Goal: Task Accomplishment & Management: Complete application form

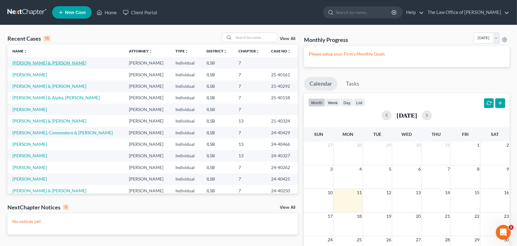
click at [42, 66] on link "[PERSON_NAME] & [PERSON_NAME]" at bounding box center [49, 62] width 74 height 5
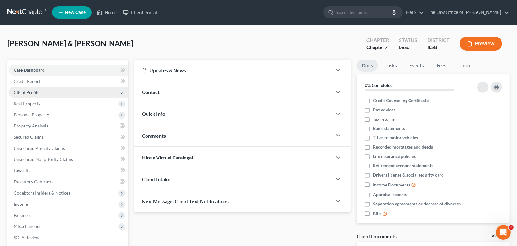
click at [43, 98] on span "Client Profile" at bounding box center [69, 92] width 120 height 11
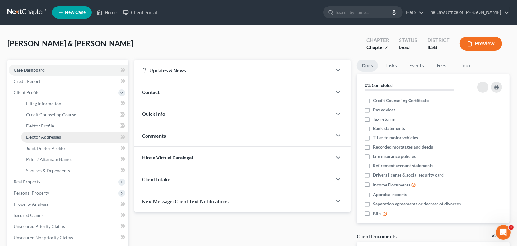
click at [61, 140] on span "Debtor Addresses" at bounding box center [43, 137] width 35 height 5
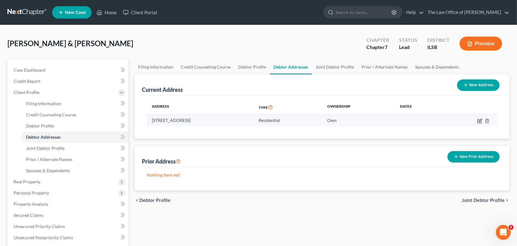
click at [478, 124] on icon "button" at bounding box center [480, 121] width 5 height 5
select select "14"
select select "0"
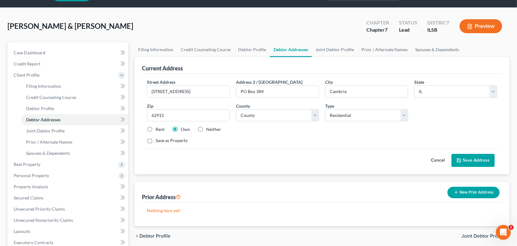
scroll to position [56, 0]
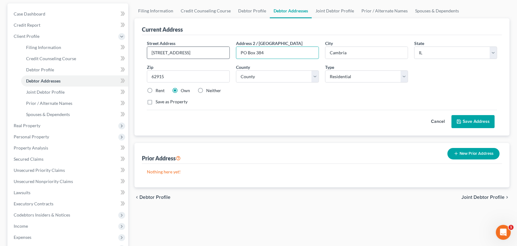
drag, startPoint x: 276, startPoint y: 96, endPoint x: 237, endPoint y: 97, distance: 39.2
click at [230, 96] on div "Street Address * [STREET_ADDRESS] * [GEOGRAPHIC_DATA] * State [US_STATE] AK AR …" at bounding box center [322, 75] width 357 height 70
click at [156, 105] on label "Save as Property" at bounding box center [172, 102] width 32 height 6
click at [158, 103] on input "Save as Property" at bounding box center [160, 101] width 4 height 4
checkbox input "true"
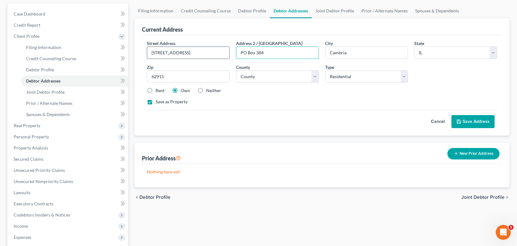
drag, startPoint x: 272, startPoint y: 96, endPoint x: 231, endPoint y: 98, distance: 41.0
click at [231, 98] on div "Street Address * [STREET_ADDRESS] * [GEOGRAPHIC_DATA] * State [US_STATE] AK AR …" at bounding box center [322, 75] width 357 height 70
click at [454, 128] on button "Save Address" at bounding box center [473, 121] width 43 height 13
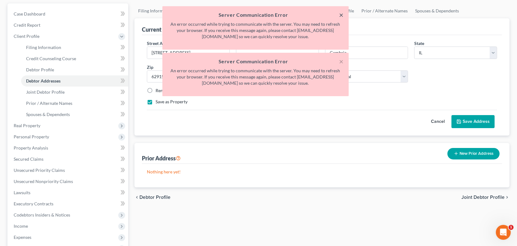
click at [340, 17] on button "×" at bounding box center [342, 14] width 4 height 7
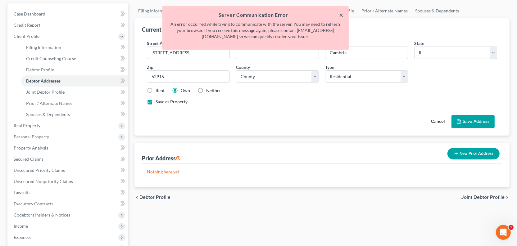
click at [340, 17] on button "×" at bounding box center [342, 14] width 4 height 7
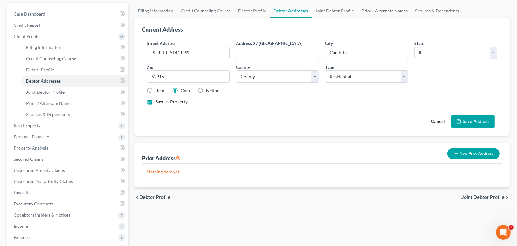
click at [452, 128] on button "Save Address" at bounding box center [473, 121] width 43 height 13
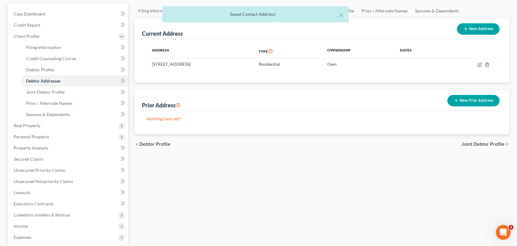
click at [468, 35] on button "New Address" at bounding box center [478, 28] width 43 height 11
select select "0"
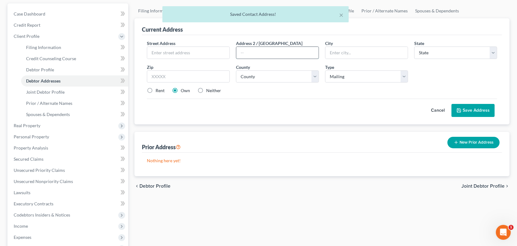
paste input "PO Box 384"
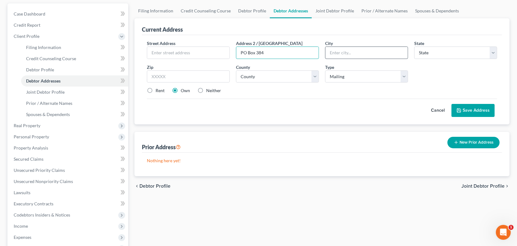
type input "PO Box 384"
click at [341, 59] on input "text" at bounding box center [367, 53] width 82 height 12
type input "Cambria"
select select "14"
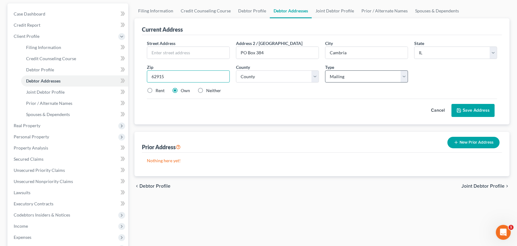
type input "62915"
click at [345, 83] on select "Select Mailing Rental Business" at bounding box center [366, 77] width 83 height 12
click at [469, 117] on button "Save Address" at bounding box center [473, 110] width 43 height 13
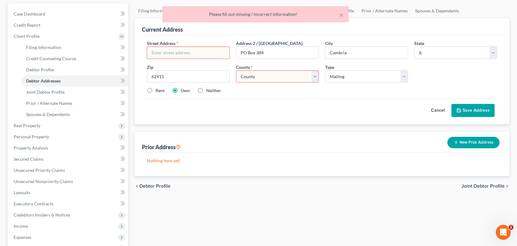
click at [254, 83] on select "County [GEOGRAPHIC_DATA] [GEOGRAPHIC_DATA] [GEOGRAPHIC_DATA] [GEOGRAPHIC_DATA] …" at bounding box center [277, 77] width 83 height 12
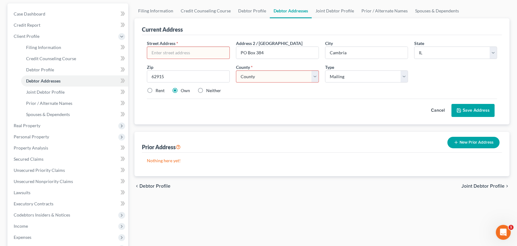
select select "99"
click at [238, 83] on select "County [GEOGRAPHIC_DATA] [GEOGRAPHIC_DATA] [GEOGRAPHIC_DATA] [GEOGRAPHIC_DATA] …" at bounding box center [277, 77] width 83 height 12
drag, startPoint x: 277, startPoint y: 97, endPoint x: 240, endPoint y: 95, distance: 36.7
click at [240, 59] on input "PO Box 384" at bounding box center [277, 53] width 82 height 12
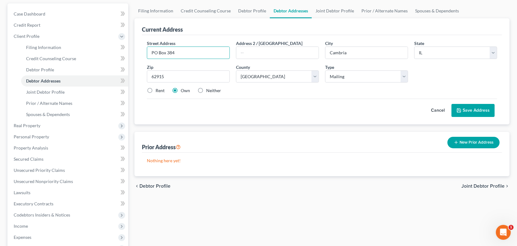
type input "PO Box 384"
click at [303, 117] on div "Cancel Save Address" at bounding box center [322, 108] width 350 height 18
click at [460, 117] on button "Save Address" at bounding box center [473, 110] width 43 height 13
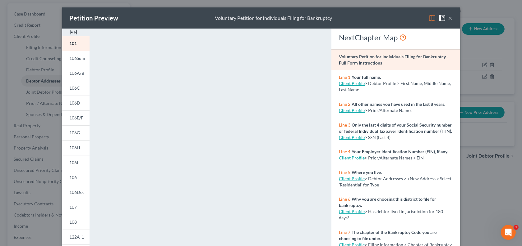
click at [452, 22] on button "×" at bounding box center [450, 17] width 4 height 7
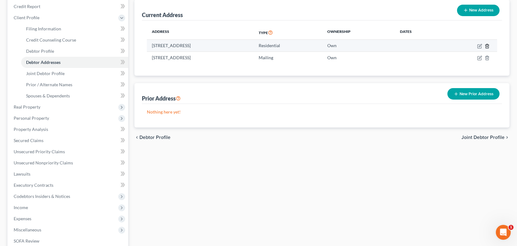
scroll to position [85, 0]
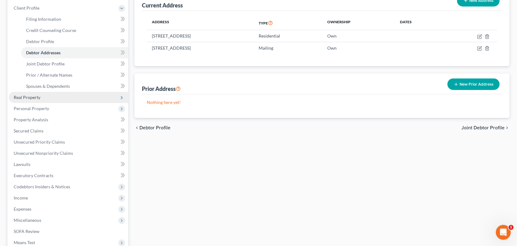
click at [37, 100] on span "Real Property" at bounding box center [27, 97] width 27 height 5
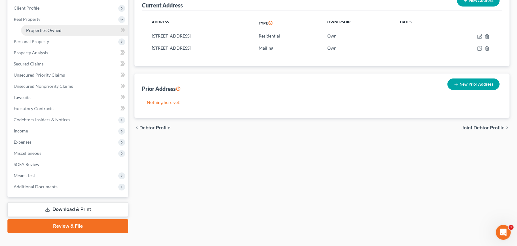
click at [47, 33] on span "Properties Owned" at bounding box center [43, 30] width 35 height 5
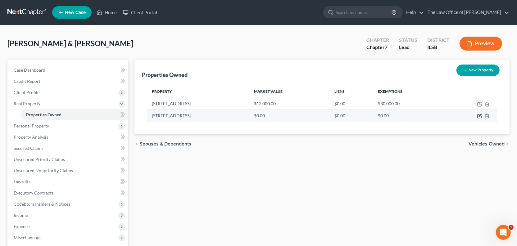
click at [478, 119] on icon "button" at bounding box center [480, 116] width 5 height 5
select select "14"
select select "99"
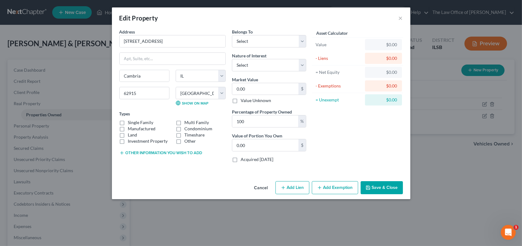
click at [264, 195] on button "Cancel" at bounding box center [261, 188] width 24 height 12
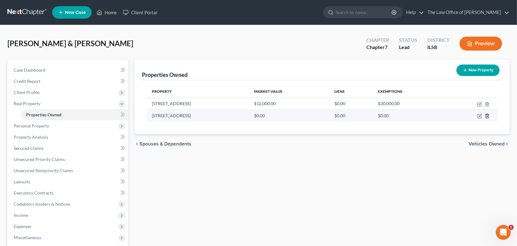
click at [485, 119] on icon "button" at bounding box center [487, 116] width 5 height 5
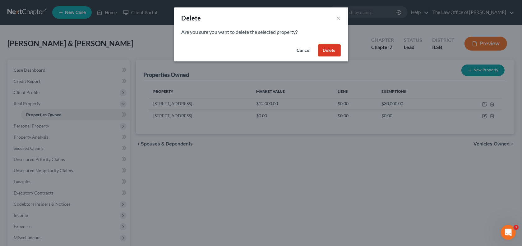
click at [341, 57] on button "Delete" at bounding box center [329, 50] width 23 height 12
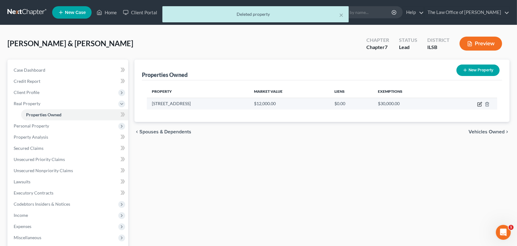
click at [479, 105] on icon "button" at bounding box center [480, 103] width 3 height 3
select select "14"
select select "99"
select select "2"
select select "0"
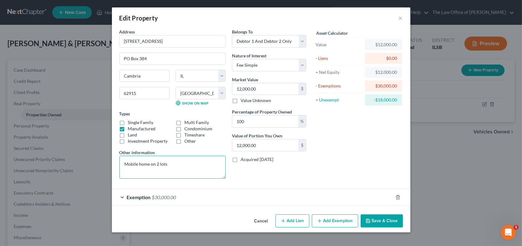
click at [151, 179] on textarea "Mobile home on 2 lots" at bounding box center [172, 167] width 106 height 23
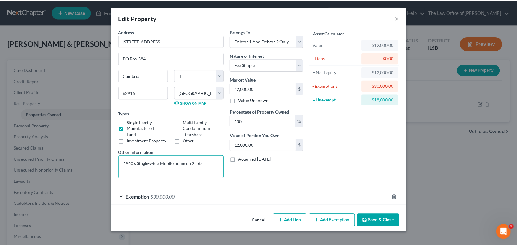
scroll to position [52, 0]
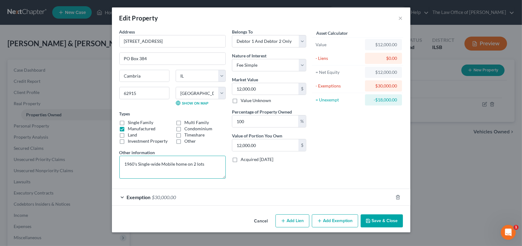
type textarea "1960's Single-wide Mobile home on 2 lots"
click at [402, 223] on button "Save & Close" at bounding box center [381, 221] width 42 height 13
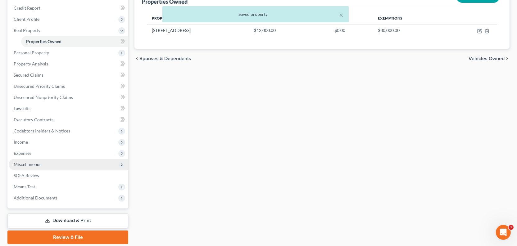
scroll to position [113, 0]
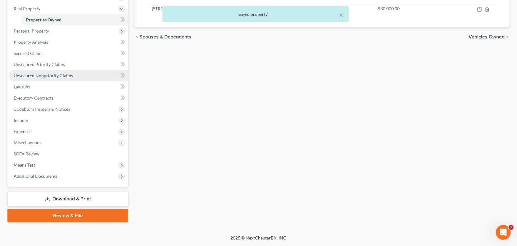
click at [49, 78] on span "Unsecured Nonpriority Claims" at bounding box center [43, 75] width 59 height 5
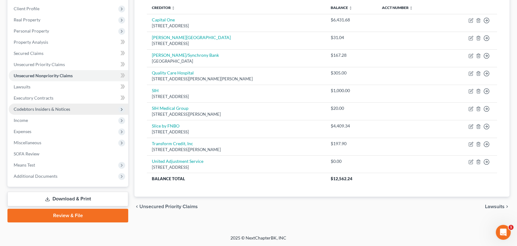
scroll to position [165, 0]
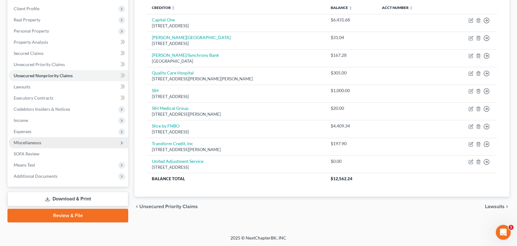
click at [28, 140] on span "Miscellaneous" at bounding box center [28, 142] width 28 height 5
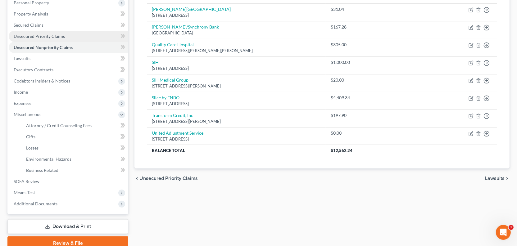
scroll to position [52, 0]
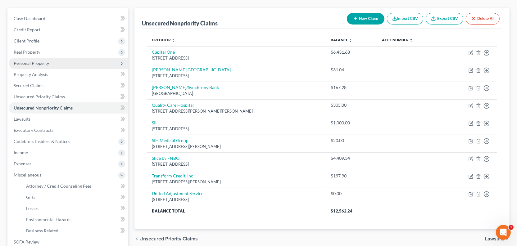
click at [37, 66] on span "Personal Property" at bounding box center [31, 63] width 35 height 5
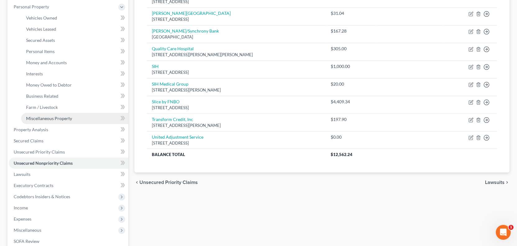
click at [51, 121] on span "Miscellaneous Property" at bounding box center [49, 118] width 46 height 5
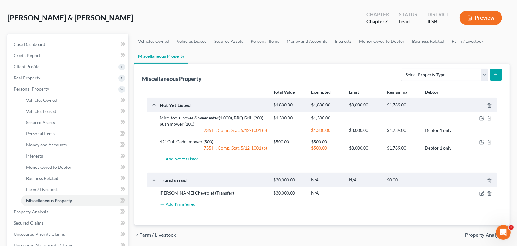
scroll to position [56, 0]
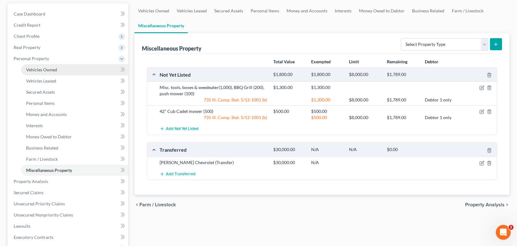
click at [51, 72] on span "Vehicles Owned" at bounding box center [41, 69] width 31 height 5
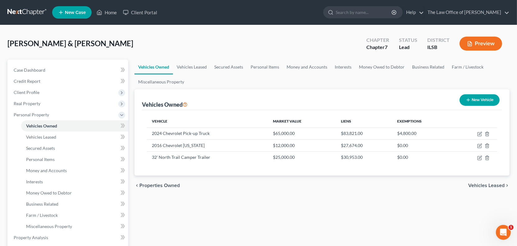
click at [464, 106] on button "New Vehicle" at bounding box center [480, 99] width 40 height 11
select select "0"
select select "2"
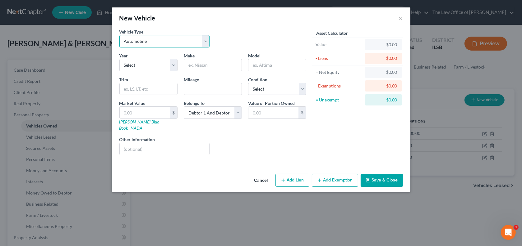
click at [127, 48] on select "Select Automobile Truck Trailer Watercraft Aircraft Motor Home Atv Other Vehicle" at bounding box center [164, 41] width 90 height 12
click at [265, 187] on button "Cancel" at bounding box center [261, 181] width 24 height 12
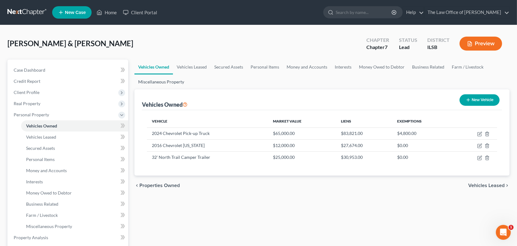
click at [188, 89] on link "Miscellaneous Property" at bounding box center [161, 82] width 53 height 15
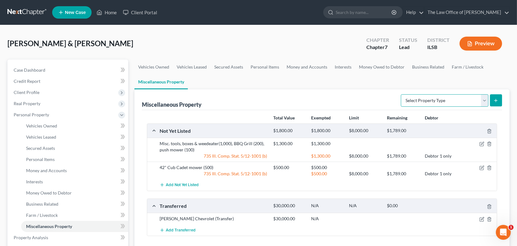
click at [401, 107] on select "Select Property Type Assigned for Creditor Benefit [DATE] Holding for Another N…" at bounding box center [445, 100] width 88 height 12
click at [325, 110] on div "Miscellaneous Property Select Property Type Assigned for Creditor Benefit [DATE…" at bounding box center [322, 99] width 360 height 21
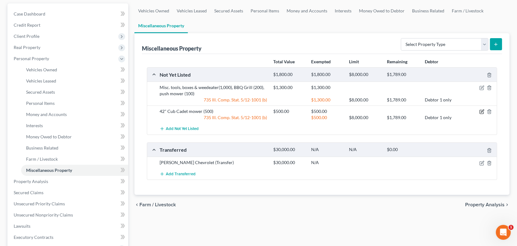
click at [480, 114] on icon "button" at bounding box center [482, 111] width 5 height 5
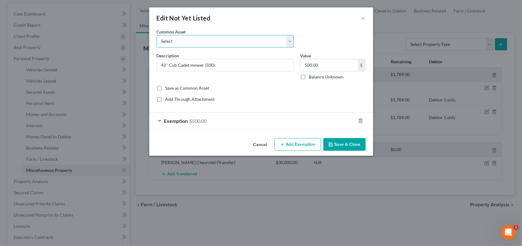
click at [184, 48] on select "Select Husky Riding Mower" at bounding box center [225, 41] width 137 height 12
click at [365, 22] on button "×" at bounding box center [363, 17] width 4 height 7
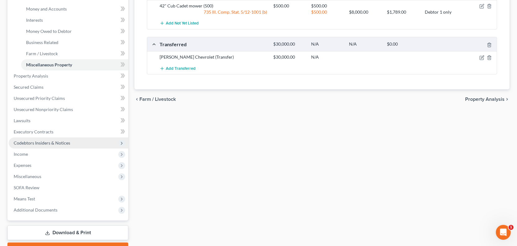
scroll to position [254, 0]
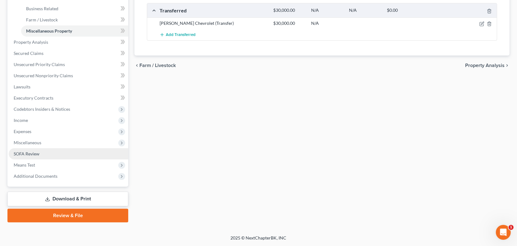
click at [56, 160] on link "SOFA Review" at bounding box center [69, 154] width 120 height 11
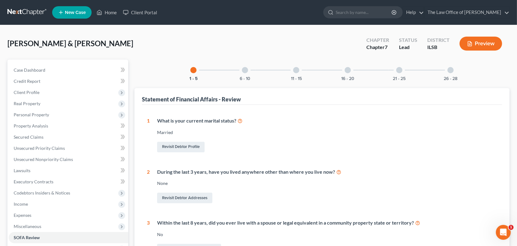
click at [287, 81] on div "11 - 15" at bounding box center [296, 70] width 21 height 21
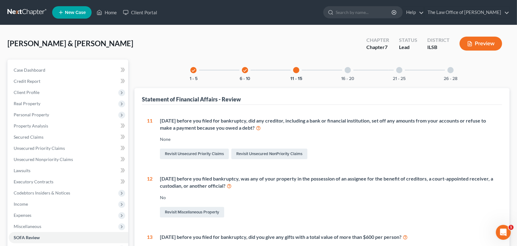
drag, startPoint x: 354, startPoint y: 88, endPoint x: 298, endPoint y: 145, distance: 80.0
click at [351, 73] on div at bounding box center [348, 70] width 6 height 6
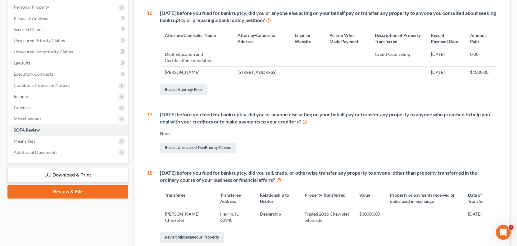
scroll to position [254, 0]
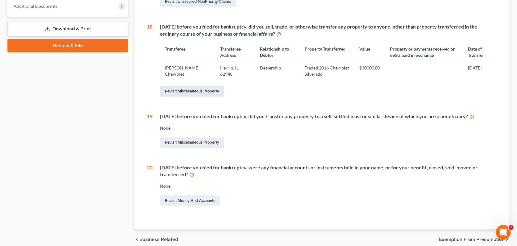
click at [194, 97] on link "Revisit Miscellaneous Property" at bounding box center [192, 91] width 64 height 11
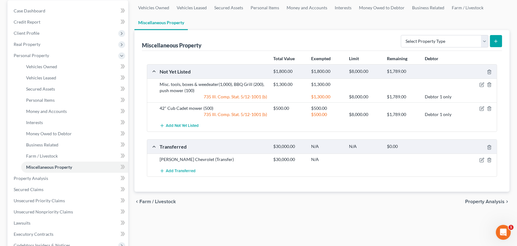
scroll to position [141, 0]
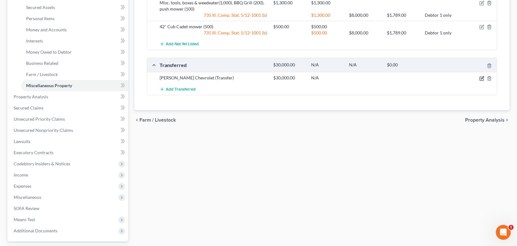
click at [480, 81] on icon "button" at bounding box center [482, 78] width 5 height 5
select select "Ordinary ([DATE])"
select select "14"
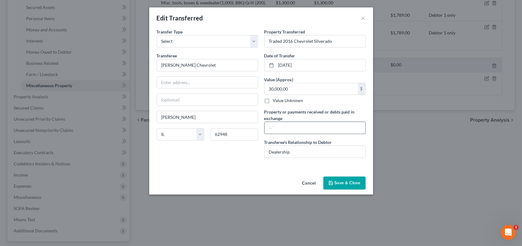
click at [276, 134] on input "text" at bounding box center [314, 128] width 101 height 12
type input "Credit to new purchase and debt"
click at [365, 190] on button "Save & Close" at bounding box center [344, 183] width 42 height 13
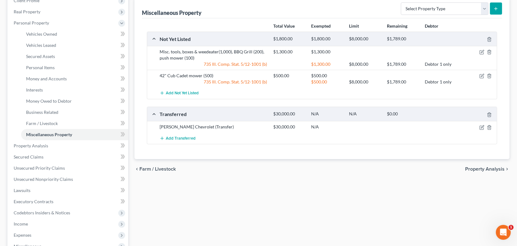
scroll to position [28, 0]
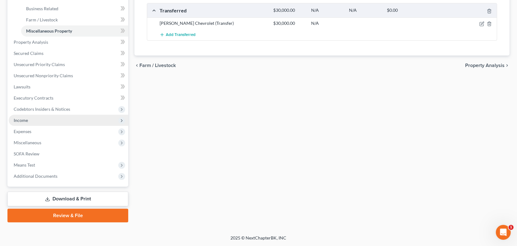
click at [58, 126] on span "Income" at bounding box center [69, 120] width 120 height 11
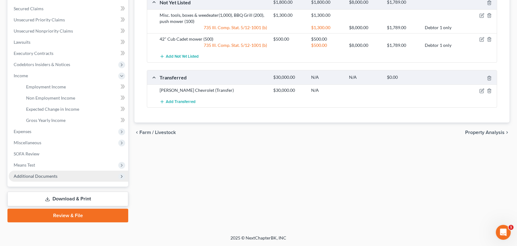
scroll to position [220, 0]
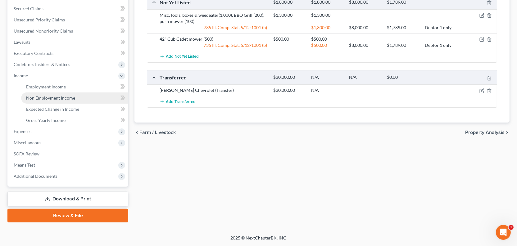
click at [68, 95] on span "Non Employment Income" at bounding box center [50, 97] width 49 height 5
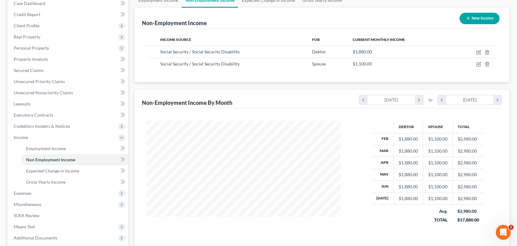
scroll to position [113, 0]
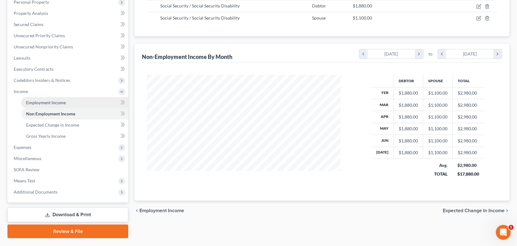
click at [66, 105] on span "Employment Income" at bounding box center [46, 102] width 40 height 5
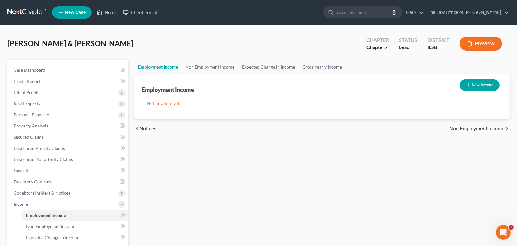
click at [466, 51] on button "Preview" at bounding box center [481, 44] width 43 height 14
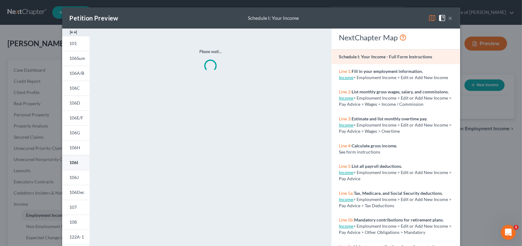
drag, startPoint x: 30, startPoint y: 204, endPoint x: 28, endPoint y: 193, distance: 11.5
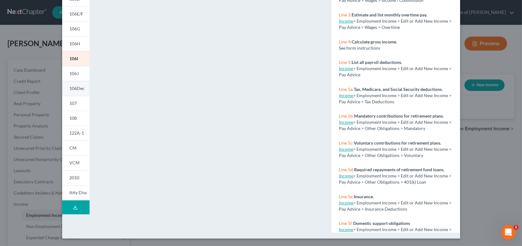
scroll to position [85, 0]
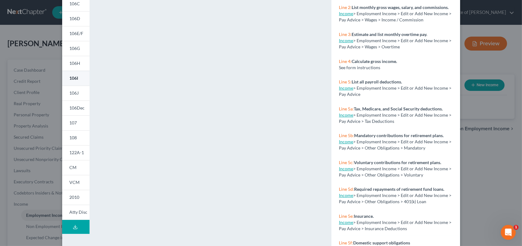
click at [70, 81] on span "106I" at bounding box center [74, 78] width 9 height 5
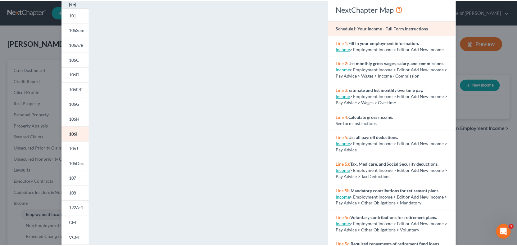
scroll to position [0, 0]
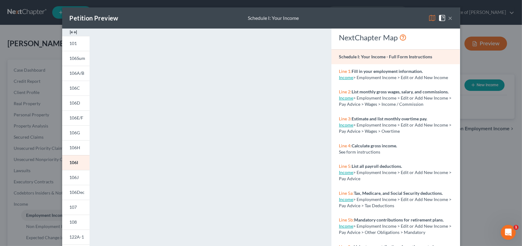
click at [452, 22] on button "×" at bounding box center [450, 17] width 4 height 7
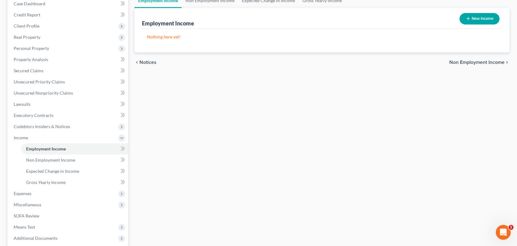
scroll to position [56, 0]
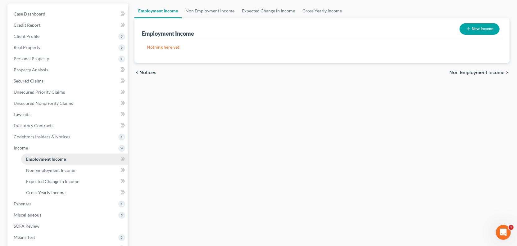
click at [50, 162] on span "Employment Income" at bounding box center [46, 159] width 40 height 5
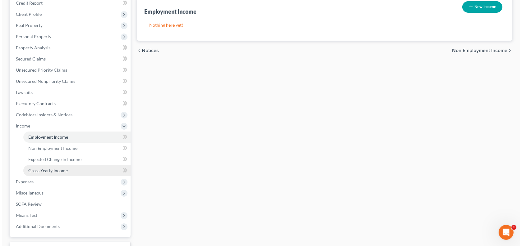
scroll to position [85, 0]
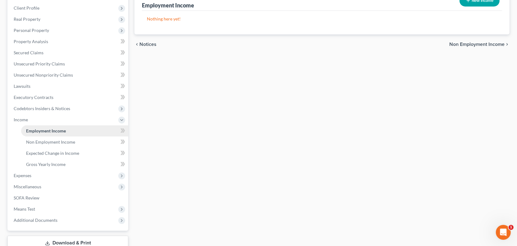
click at [56, 134] on span "Employment Income" at bounding box center [46, 130] width 40 height 5
click at [475, 7] on button "New Income" at bounding box center [480, 0] width 40 height 11
select select "0"
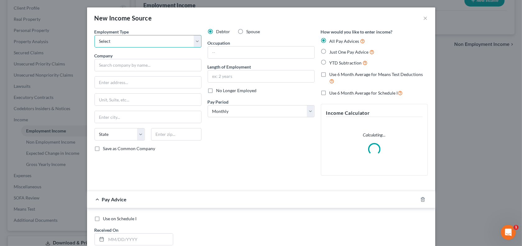
click at [94, 48] on select "Select Full or [DEMOGRAPHIC_DATA] Employment Self Employment" at bounding box center [147, 41] width 107 height 12
select select "0"
click at [94, 44] on select "Select Full or [DEMOGRAPHIC_DATA] Employment Self Employment" at bounding box center [147, 41] width 107 height 12
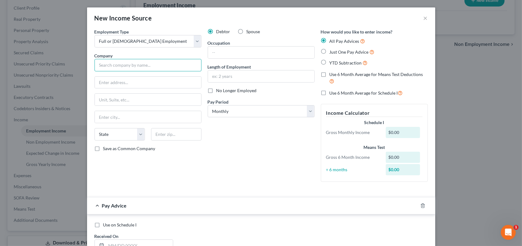
click at [94, 71] on input "text" at bounding box center [147, 65] width 107 height 12
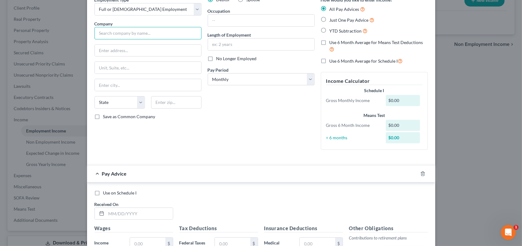
scroll to position [4, 0]
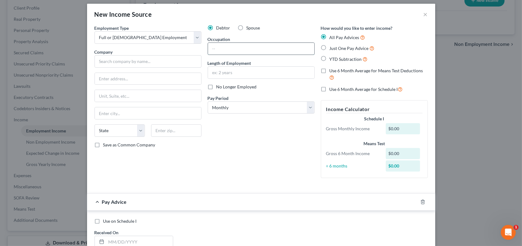
click at [212, 55] on input "text" at bounding box center [261, 49] width 106 height 12
click at [249, 183] on div "Debtor Spouse Occupation Length of Employment No Longer Employed Pay Period * S…" at bounding box center [260, 104] width 113 height 158
click at [94, 68] on input "text" at bounding box center [147, 61] width 107 height 12
drag, startPoint x: 103, startPoint y: 72, endPoint x: 48, endPoint y: 71, distance: 55.3
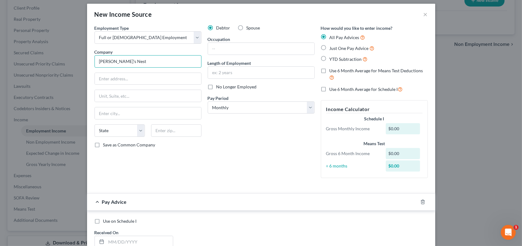
click at [87, 71] on div "Employment Type * Select Full or [DEMOGRAPHIC_DATA] Employment Self Employment …" at bounding box center [261, 214] width 348 height 379
type input "[PERSON_NAME] Early Learning Center"
type input "108 Walnut"
type input "[GEOGRAPHIC_DATA]"
select select "14"
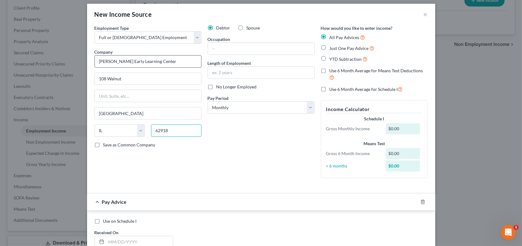
type input "62918"
click at [103, 148] on label "Save as Common Company" at bounding box center [129, 145] width 52 height 6
click at [106, 146] on input "Save as Common Company" at bounding box center [108, 144] width 4 height 4
checkbox input "true"
click at [209, 114] on select "Select Monthly Twice Monthly Every Other Week Weekly" at bounding box center [261, 108] width 107 height 12
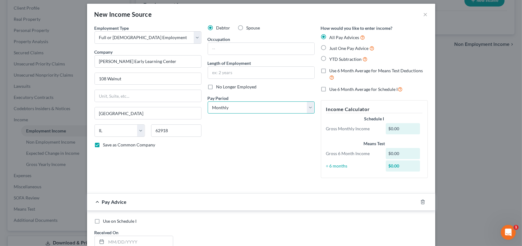
click at [208, 114] on select "Select Monthly Twice Monthly Every Other Week Weekly" at bounding box center [261, 108] width 107 height 12
click at [208, 55] on input "text" at bounding box center [261, 49] width 106 height 12
type input "Housekeeper"
click at [209, 79] on input "text" at bounding box center [261, 73] width 106 height 12
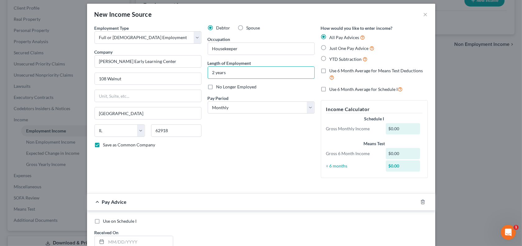
type input "2 years"
click at [216, 90] on label "No Longer Employed" at bounding box center [236, 87] width 40 height 6
click at [219, 88] on input "No Longer Employed" at bounding box center [221, 86] width 4 height 4
checkbox input "true"
click at [337, 52] on label "Just One Pay Advice" at bounding box center [351, 48] width 45 height 7
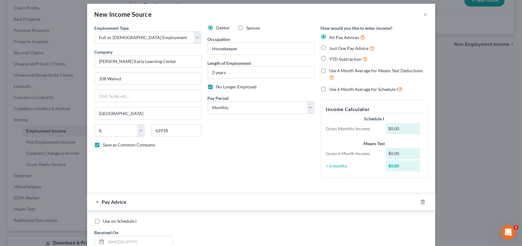
click at [336, 49] on input "Just One Pay Advice" at bounding box center [334, 47] width 4 height 4
radio input "true"
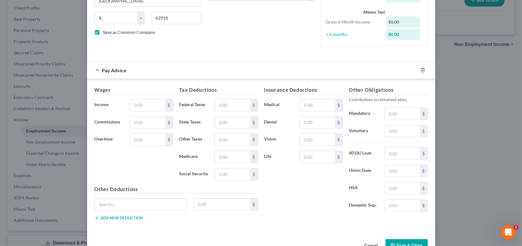
scroll to position [117, 0]
click at [130, 111] on input "text" at bounding box center [147, 105] width 35 height 12
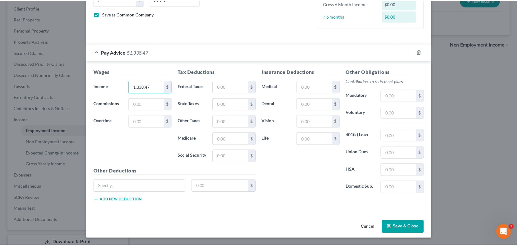
scroll to position [227, 0]
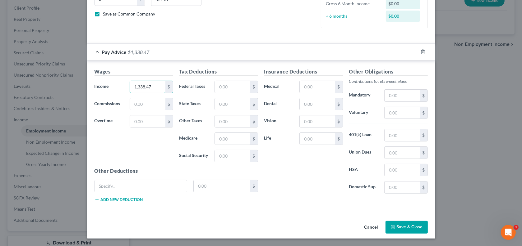
type input "1,338.47"
click at [428, 222] on button "Save & Close" at bounding box center [406, 227] width 42 height 13
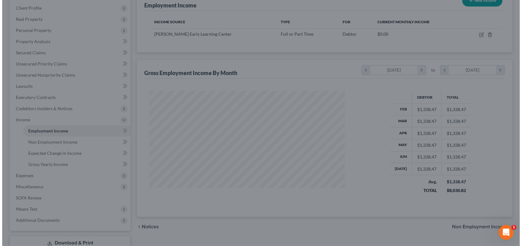
scroll to position [138, 206]
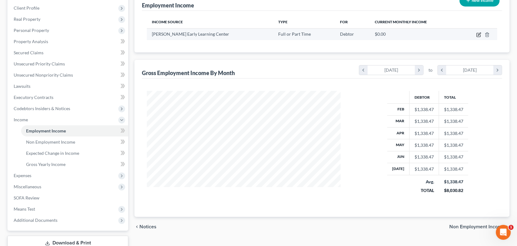
click at [477, 37] on icon "button" at bounding box center [479, 34] width 5 height 5
select select "0"
select select "14"
select select "0"
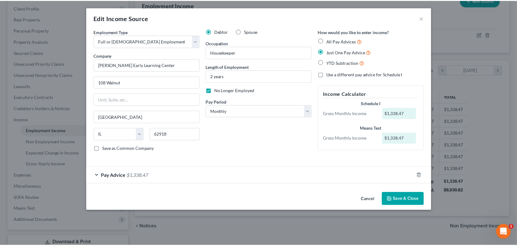
scroll to position [24, 0]
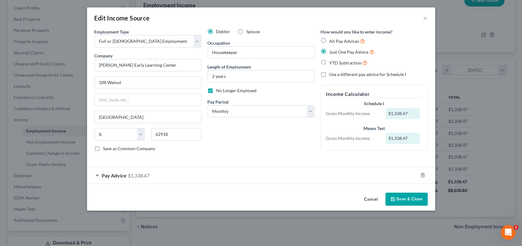
click at [383, 206] on button "Cancel" at bounding box center [371, 200] width 24 height 12
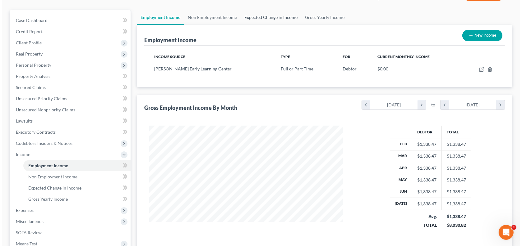
scroll to position [0, 0]
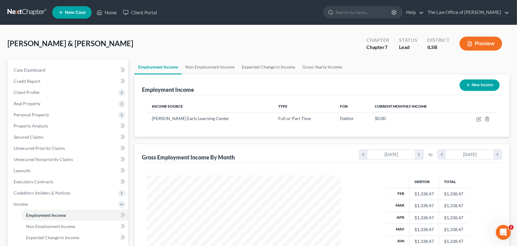
click at [477, 51] on button "Preview" at bounding box center [481, 44] width 43 height 14
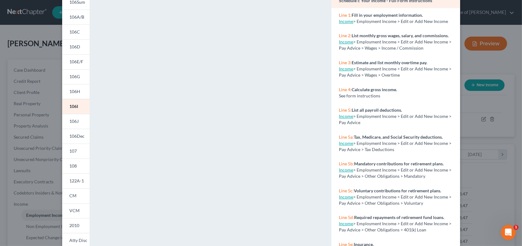
scroll to position [141, 0]
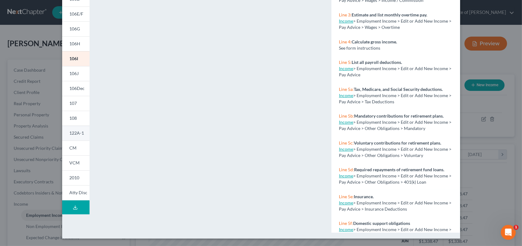
click at [70, 136] on span "122A-1" at bounding box center [77, 133] width 15 height 5
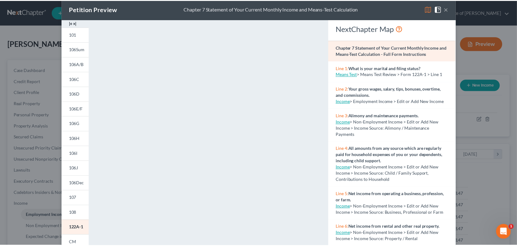
scroll to position [0, 0]
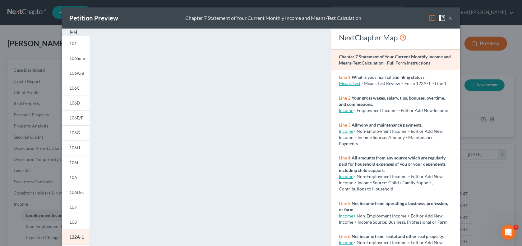
click at [452, 22] on button "×" at bounding box center [450, 17] width 4 height 7
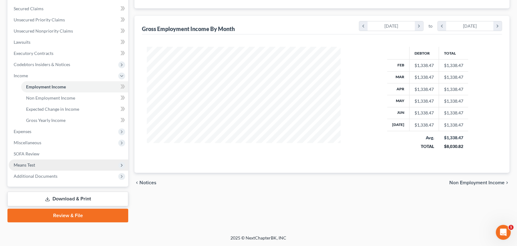
scroll to position [221, 0]
click at [78, 192] on link "Download & Print" at bounding box center [67, 199] width 121 height 15
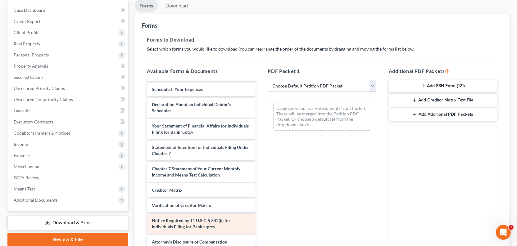
scroll to position [85, 0]
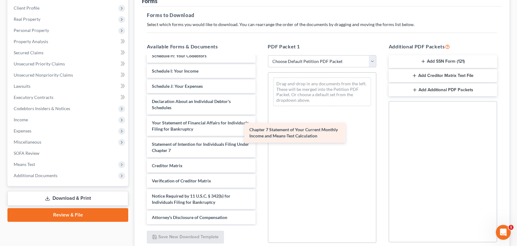
drag, startPoint x: 214, startPoint y: 143, endPoint x: 300, endPoint y: 140, distance: 86.1
click at [260, 139] on div "Chapter 7 Statement of Your Current Monthly Income and Means-Test Calculation D…" at bounding box center [201, 50] width 118 height 350
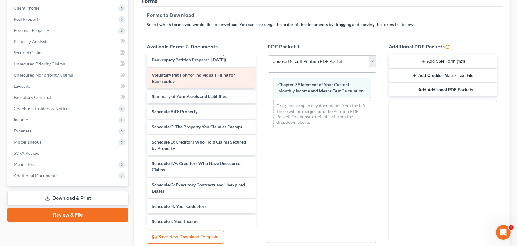
scroll to position [26, 0]
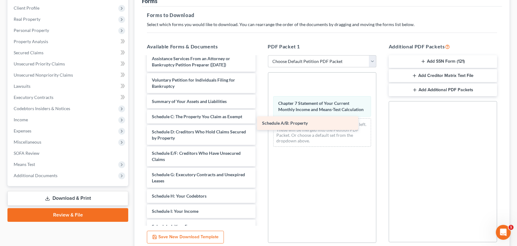
drag, startPoint x: 205, startPoint y: 190, endPoint x: 318, endPoint y: 123, distance: 132.2
click at [260, 123] on div "Schedule A/B: Property Declaration re: Electronic Filing ([DATE]) Important Inf…" at bounding box center [201, 197] width 118 height 335
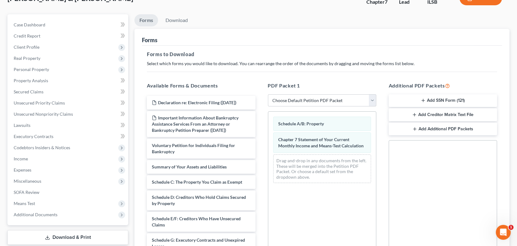
scroll to position [0, 0]
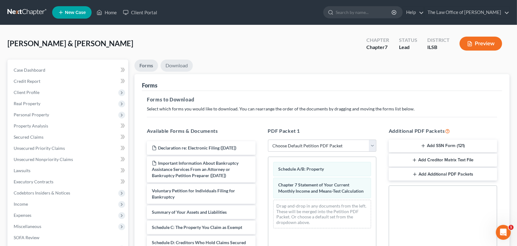
click at [184, 72] on link "Download" at bounding box center [177, 66] width 32 height 12
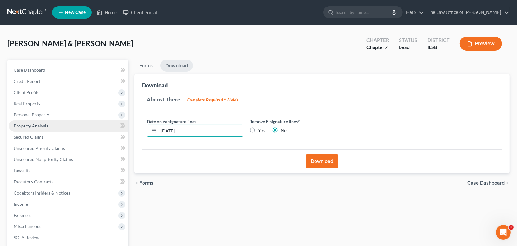
drag, startPoint x: 203, startPoint y: 160, endPoint x: 128, endPoint y: 161, distance: 74.9
click at [128, 162] on div "Petition Navigation Case Dashboard Payments Invoices Payments Payments Credit R…" at bounding box center [258, 183] width 509 height 247
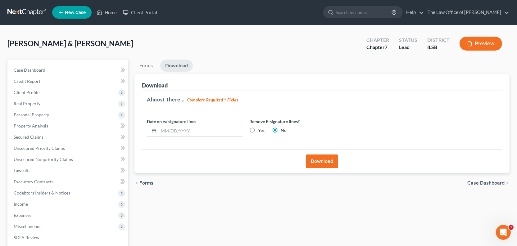
drag, startPoint x: 282, startPoint y: 163, endPoint x: 317, endPoint y: 195, distance: 47.1
click at [265, 134] on label "Yes" at bounding box center [261, 130] width 7 height 6
click at [265, 131] on input "Yes" at bounding box center [263, 129] width 4 height 4
radio input "true"
radio input "false"
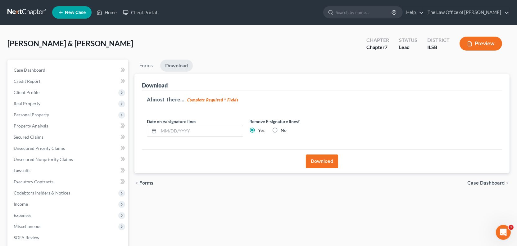
click at [318, 168] on button "Download" at bounding box center [322, 162] width 32 height 14
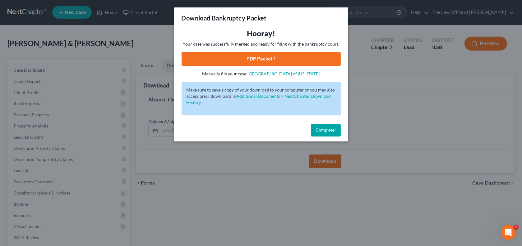
click at [243, 66] on link "PDF Packet 1" at bounding box center [260, 59] width 159 height 14
click at [339, 137] on button "Complete!" at bounding box center [326, 130] width 30 height 12
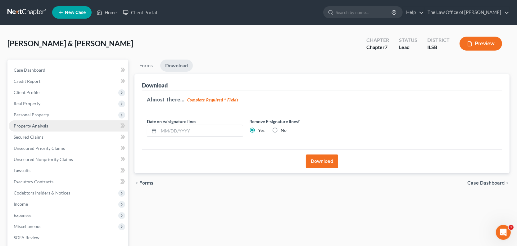
click at [44, 129] on span "Property Analysis" at bounding box center [31, 125] width 34 height 5
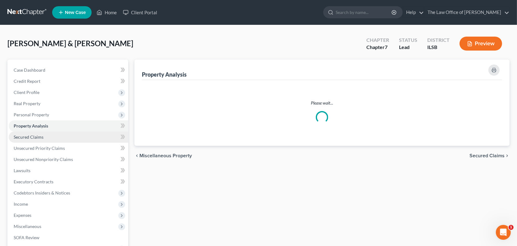
click at [42, 140] on span "Secured Claims" at bounding box center [29, 137] width 30 height 5
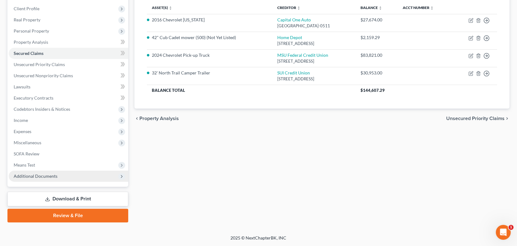
scroll to position [165, 0]
click at [54, 192] on link "Download & Print" at bounding box center [67, 199] width 121 height 15
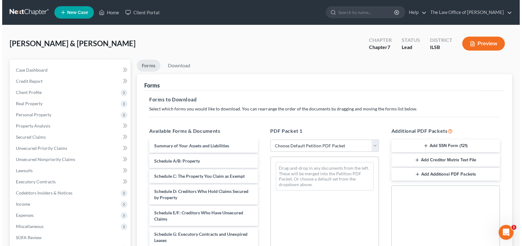
scroll to position [56, 0]
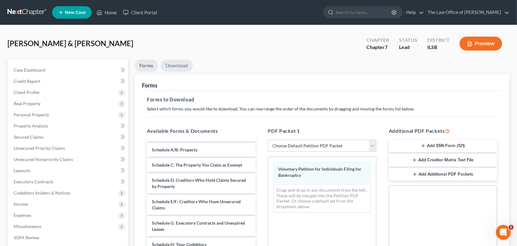
click at [191, 72] on link "Download" at bounding box center [177, 66] width 32 height 12
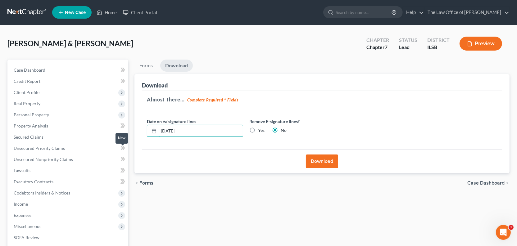
drag, startPoint x: 201, startPoint y: 160, endPoint x: 128, endPoint y: 160, distance: 72.7
click at [128, 160] on div "Petition Navigation Case Dashboard Payments Invoices Payments Payments Credit R…" at bounding box center [258, 183] width 509 height 247
click at [265, 134] on label "Yes" at bounding box center [261, 130] width 7 height 6
click at [265, 131] on input "Yes" at bounding box center [263, 129] width 4 height 4
radio input "true"
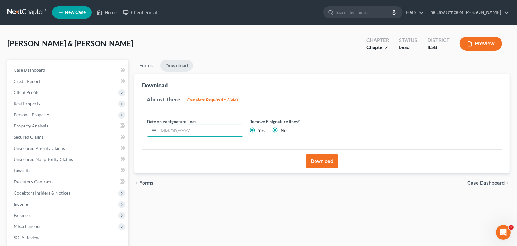
radio input "false"
click at [315, 168] on button "Download" at bounding box center [322, 162] width 32 height 14
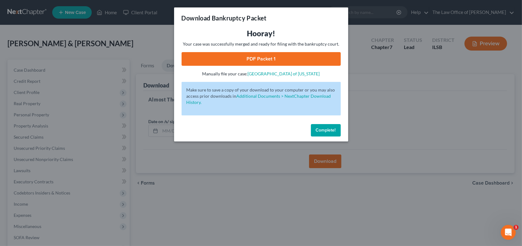
click at [253, 66] on link "PDF Packet 1" at bounding box center [260, 59] width 159 height 14
click at [336, 133] on span "Complete!" at bounding box center [326, 130] width 20 height 5
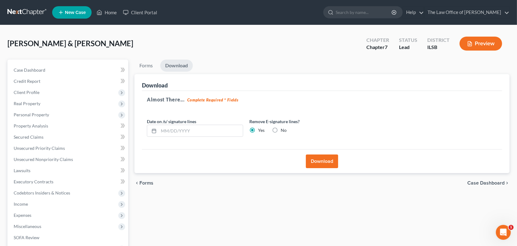
click at [477, 51] on button "Preview" at bounding box center [481, 44] width 43 height 14
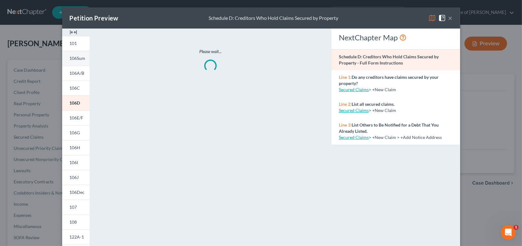
click at [70, 61] on span "106Sum" at bounding box center [78, 58] width 16 height 5
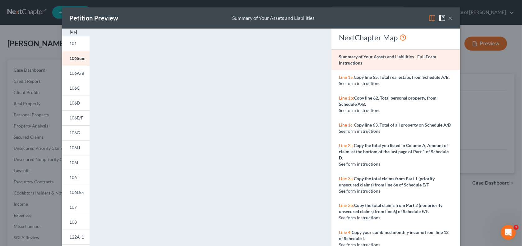
drag, startPoint x: 496, startPoint y: 22, endPoint x: 492, endPoint y: 28, distance: 7.4
click at [452, 22] on button "×" at bounding box center [450, 17] width 4 height 7
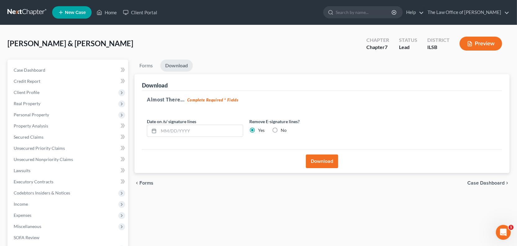
click at [475, 51] on button "Preview" at bounding box center [481, 44] width 43 height 14
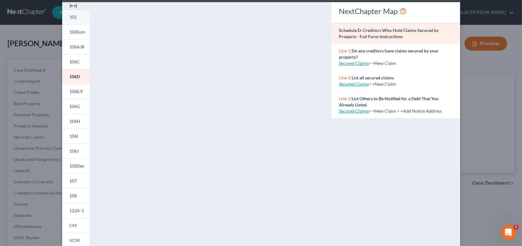
scroll to position [0, 0]
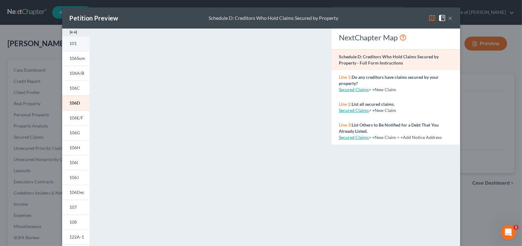
click at [70, 36] on img at bounding box center [73, 32] width 7 height 7
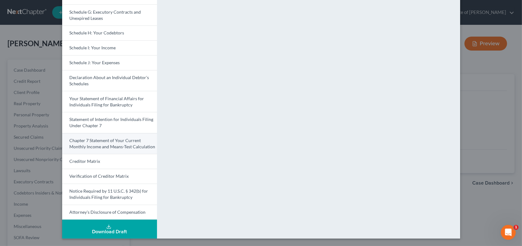
scroll to position [226, 0]
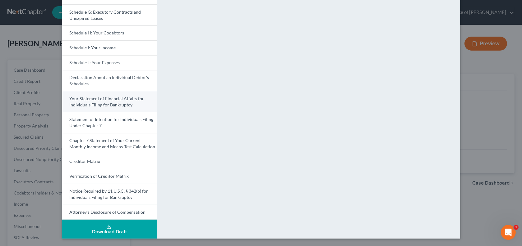
click at [62, 91] on link "Your Statement of Financial Affairs for Individuals Filing for Bankruptcy" at bounding box center [109, 101] width 95 height 21
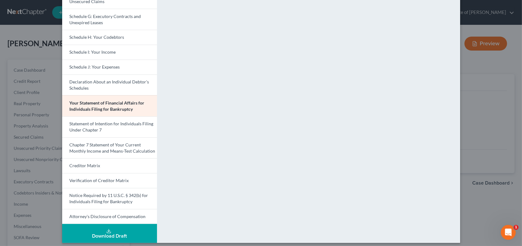
scroll to position [0, 0]
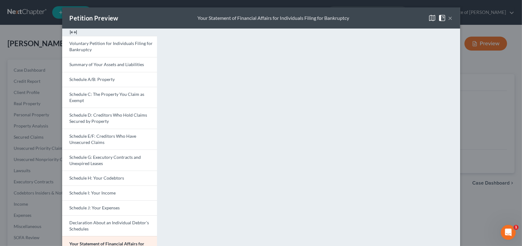
click at [452, 22] on button "×" at bounding box center [450, 17] width 4 height 7
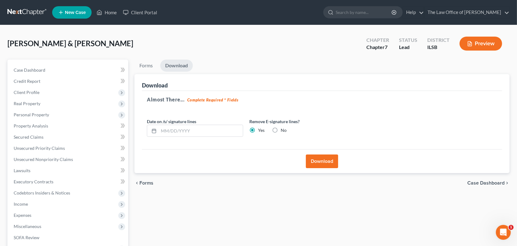
click at [479, 50] on button "Preview" at bounding box center [481, 44] width 43 height 14
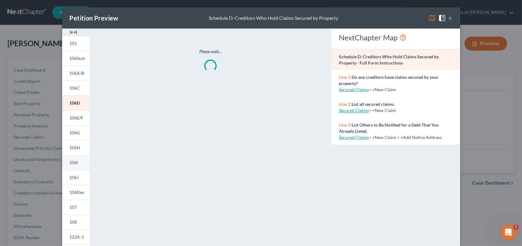
click at [62, 170] on link "106I" at bounding box center [75, 162] width 27 height 15
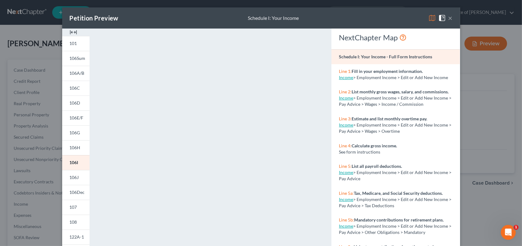
click at [70, 36] on img at bounding box center [73, 32] width 7 height 7
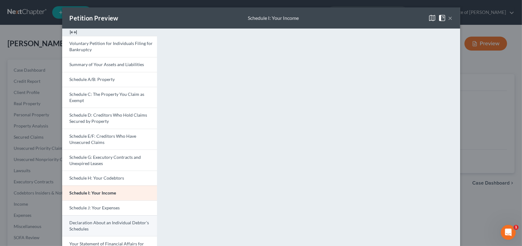
scroll to position [56, 0]
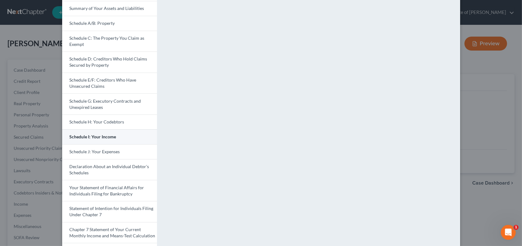
click at [94, 144] on link "Schedule I: Your Income" at bounding box center [109, 137] width 95 height 15
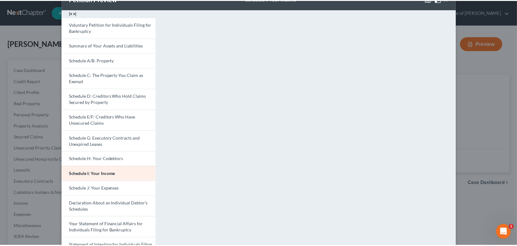
scroll to position [0, 0]
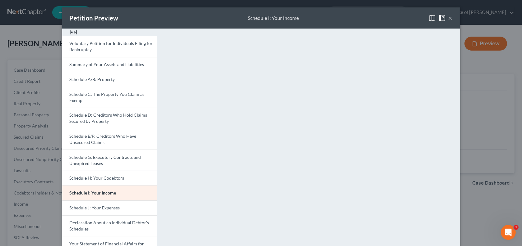
click at [452, 22] on button "×" at bounding box center [450, 17] width 4 height 7
